Goal: Use online tool/utility: Utilize a website feature to perform a specific function

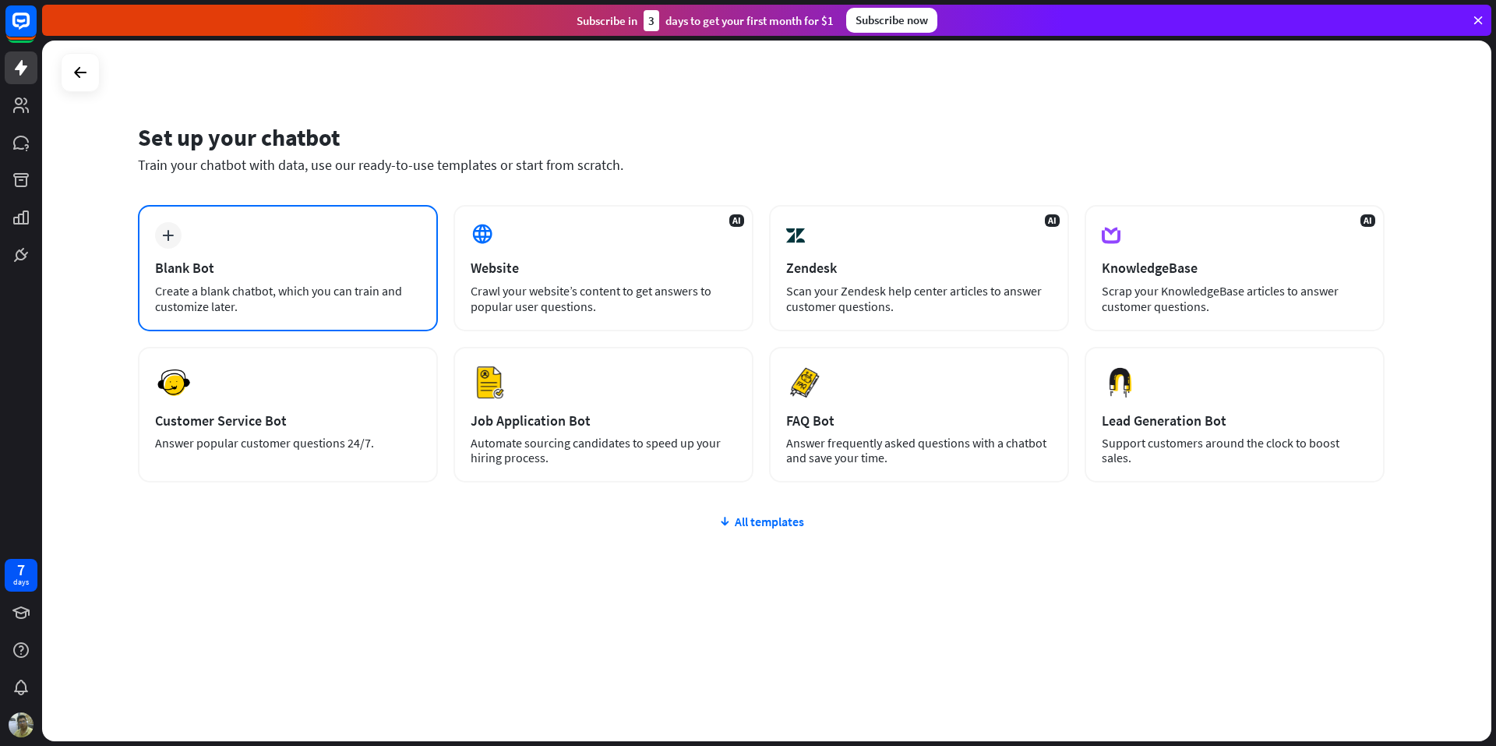
click at [348, 284] on div "Create a blank chatbot, which you can train and customize later." at bounding box center [288, 298] width 266 height 31
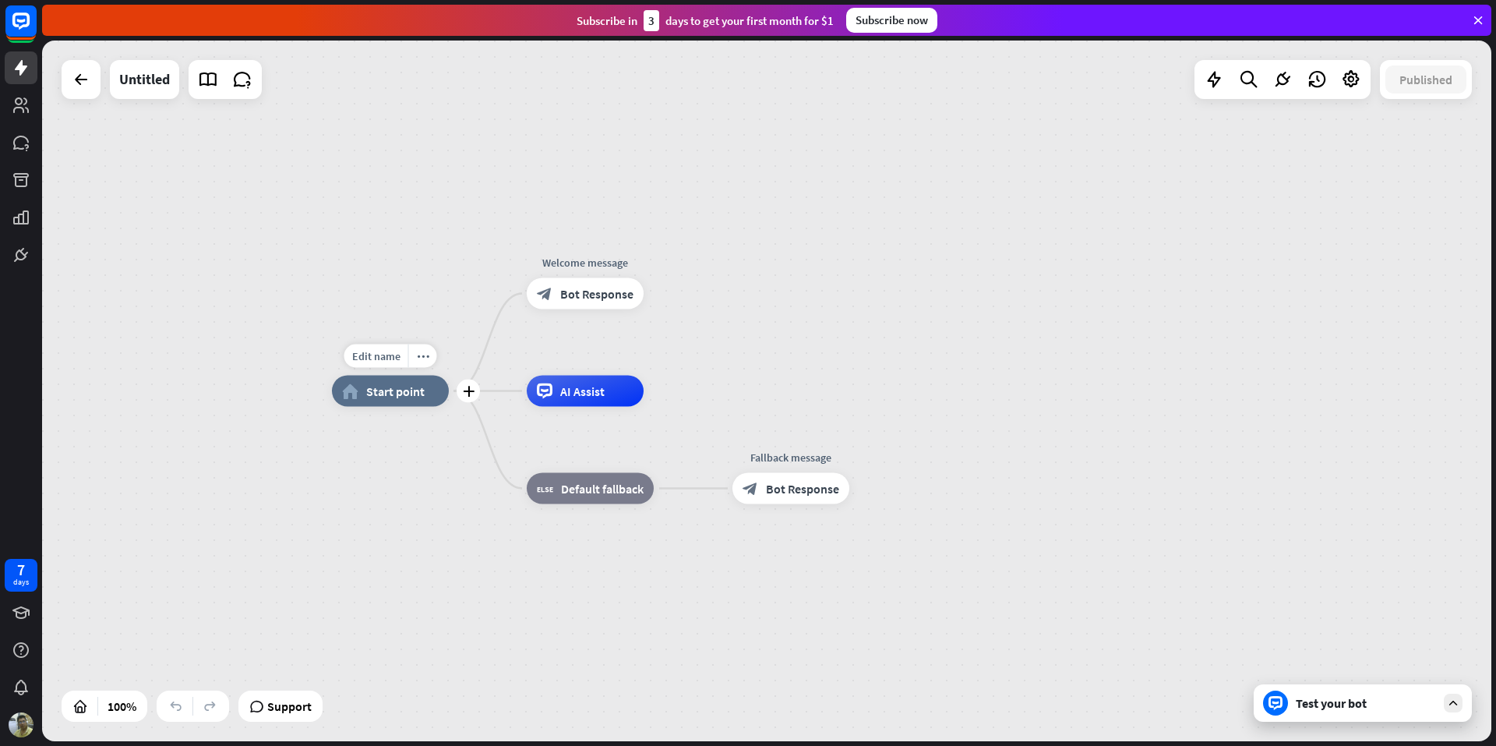
click at [419, 402] on div "home_2 Start point" at bounding box center [390, 391] width 117 height 31
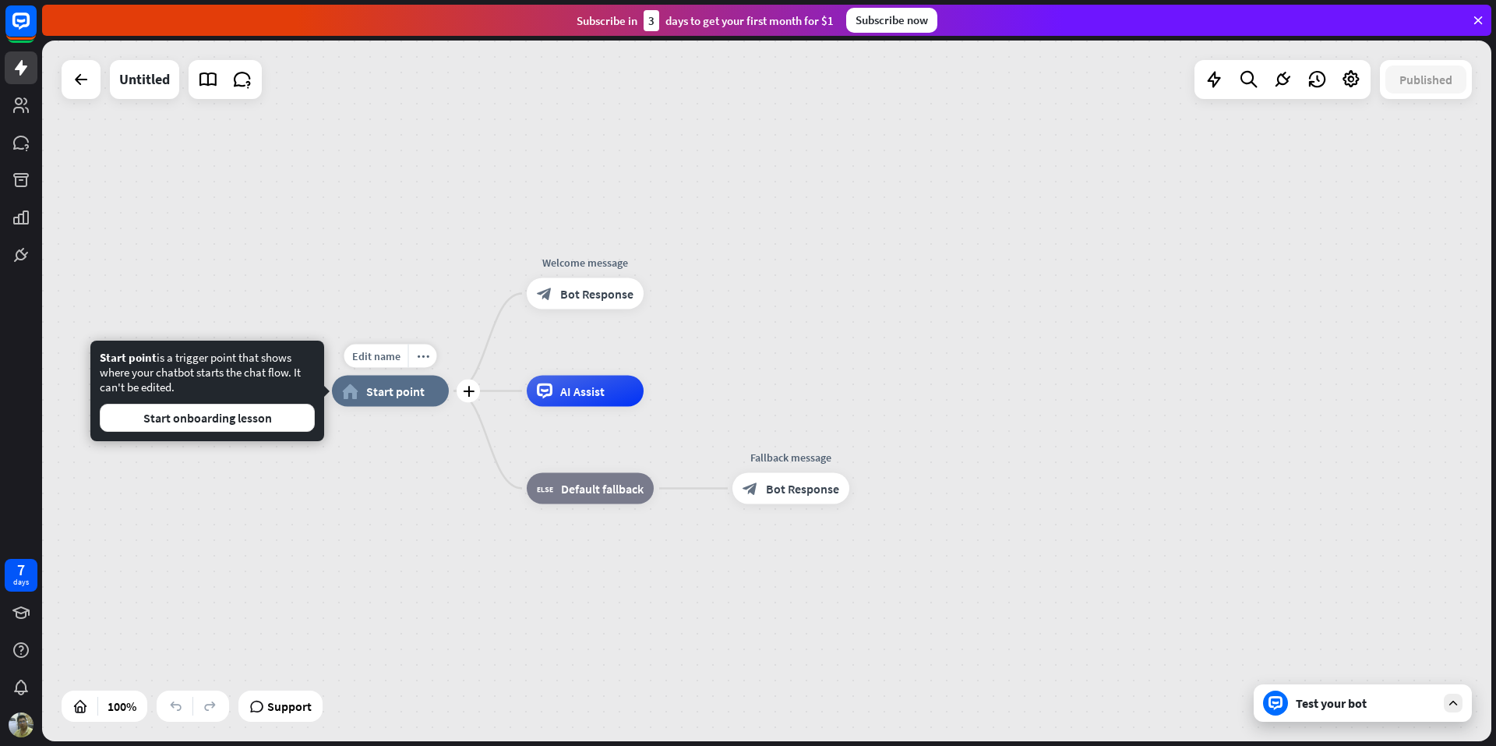
click at [363, 396] on div "home_2 Start point" at bounding box center [390, 391] width 117 height 31
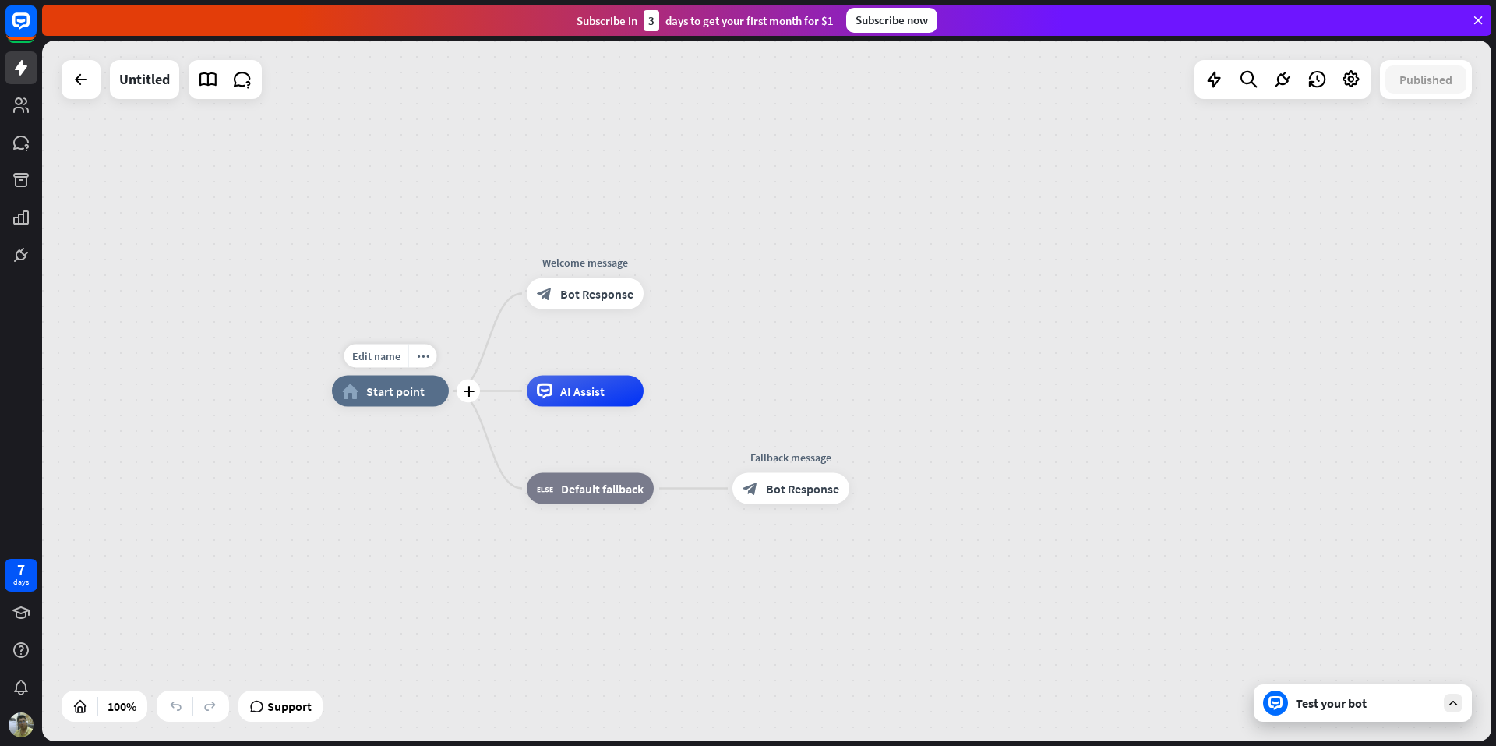
click at [363, 396] on div "home_2 Start point" at bounding box center [390, 391] width 117 height 31
click at [385, 356] on span "Edit name" at bounding box center [376, 356] width 48 height 14
click at [448, 471] on div "home_2 Start point Welcome message block_bot_response Bot Response AI Assist bl…" at bounding box center [1056, 741] width 1449 height 701
click at [95, 89] on div at bounding box center [80, 79] width 31 height 31
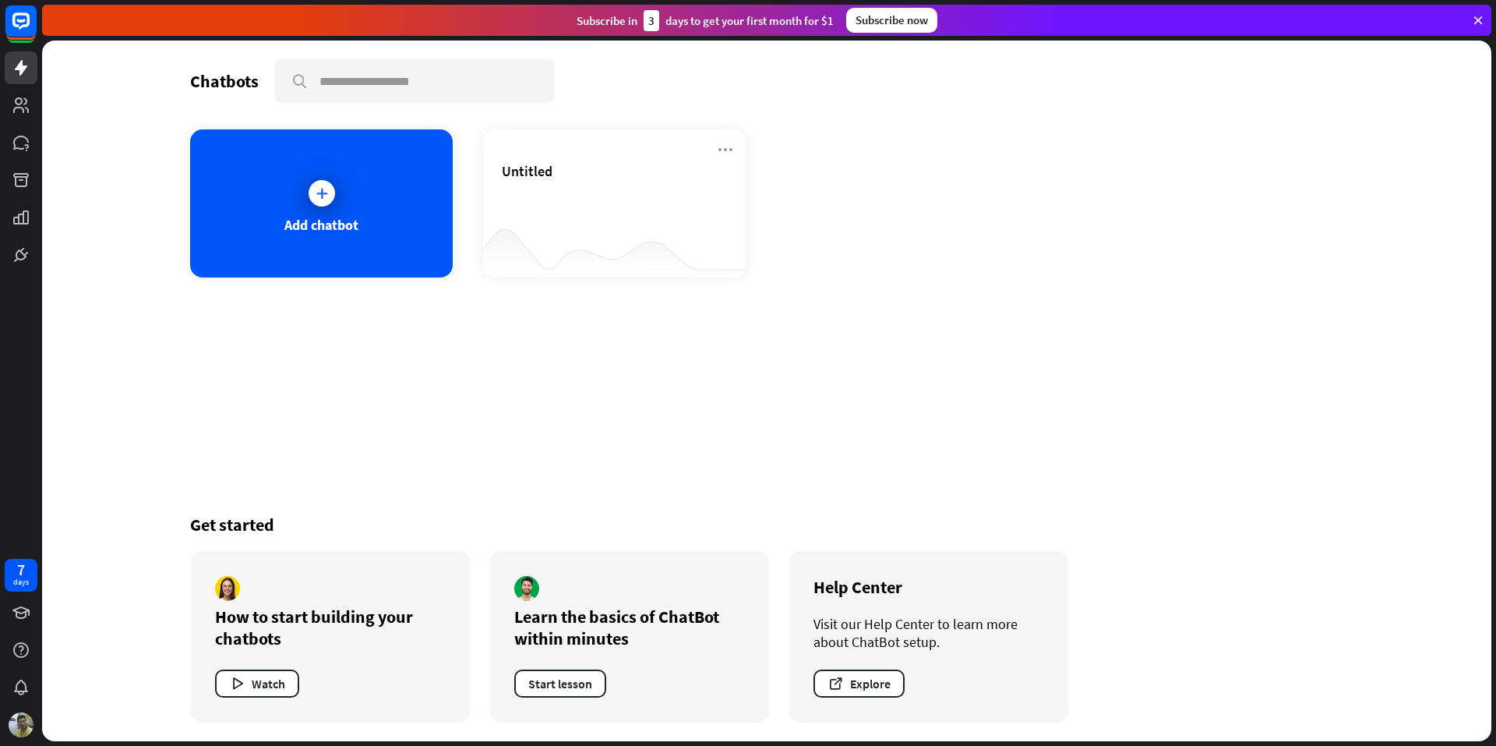
click at [95, 89] on div "Chatbots search Add chatbot Untitled Get started How to start building your cha…" at bounding box center [766, 391] width 1449 height 701
